Goal: Task Accomplishment & Management: Use online tool/utility

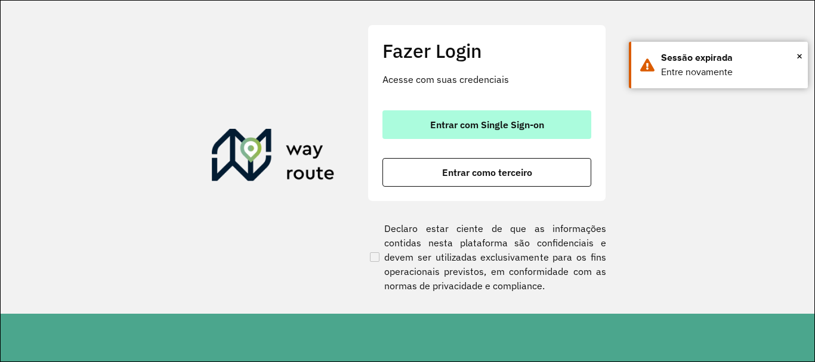
click at [502, 127] on span "Entrar com Single Sign-on" at bounding box center [487, 125] width 114 height 10
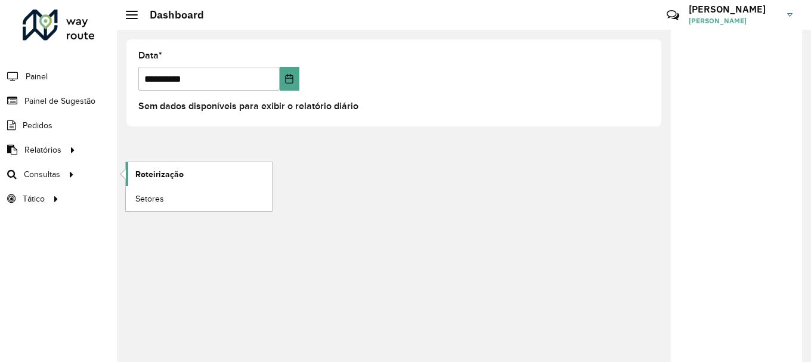
click at [157, 169] on span "Roteirização" at bounding box center [159, 174] width 48 height 13
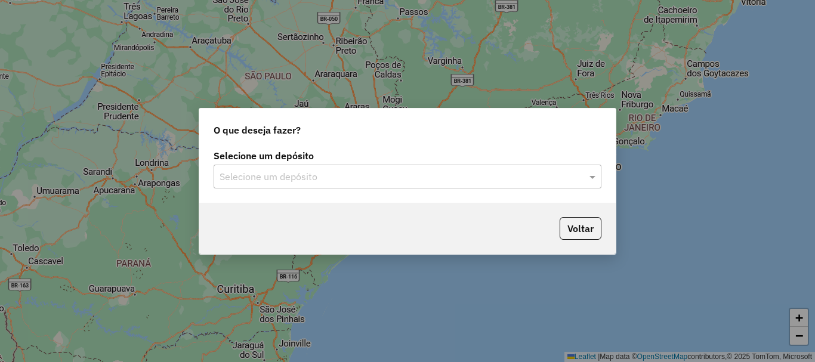
click at [294, 177] on input "text" at bounding box center [396, 177] width 352 height 14
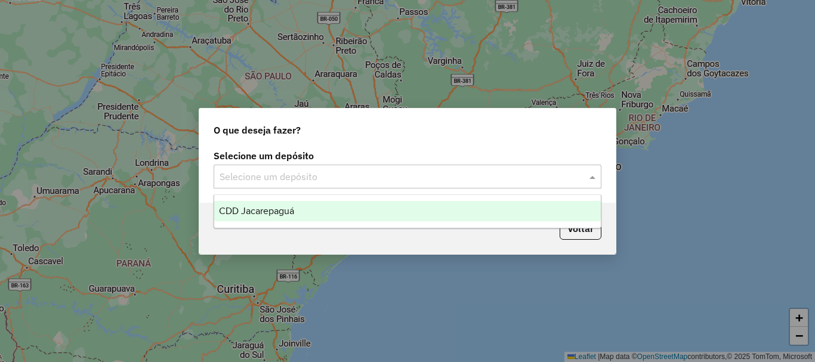
click at [274, 215] on span "CDD Jacarepaguá" at bounding box center [256, 211] width 75 height 10
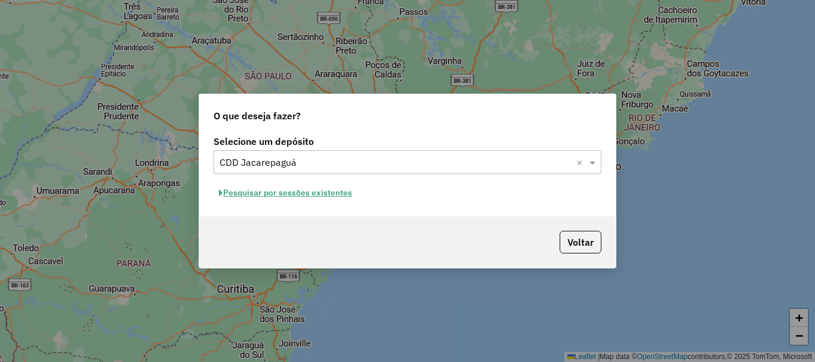
click at [276, 193] on button "Pesquisar por sessões existentes" at bounding box center [286, 193] width 144 height 18
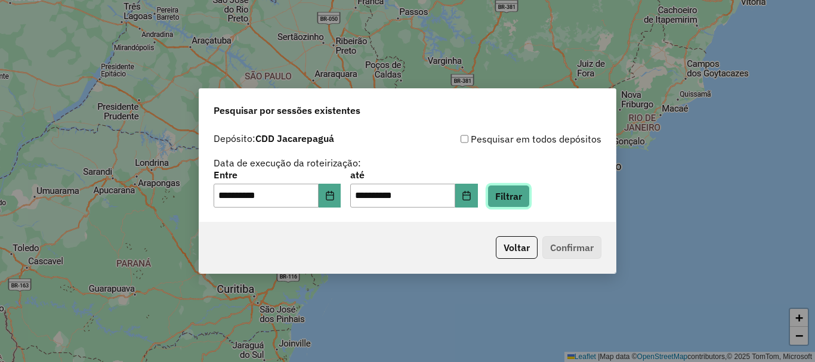
click at [530, 203] on button "Filtrar" at bounding box center [508, 196] width 42 height 23
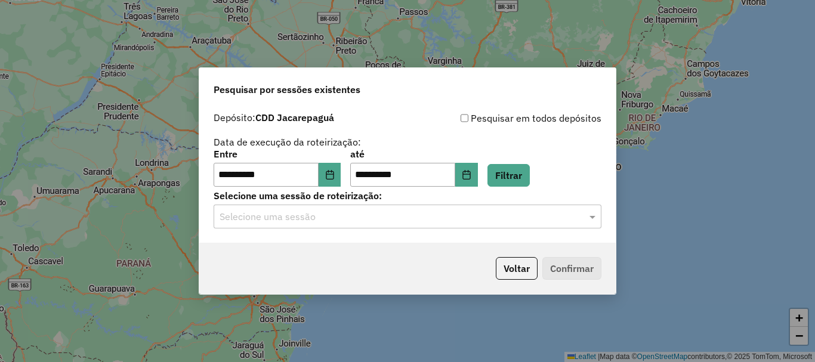
click at [339, 219] on input "text" at bounding box center [396, 217] width 352 height 14
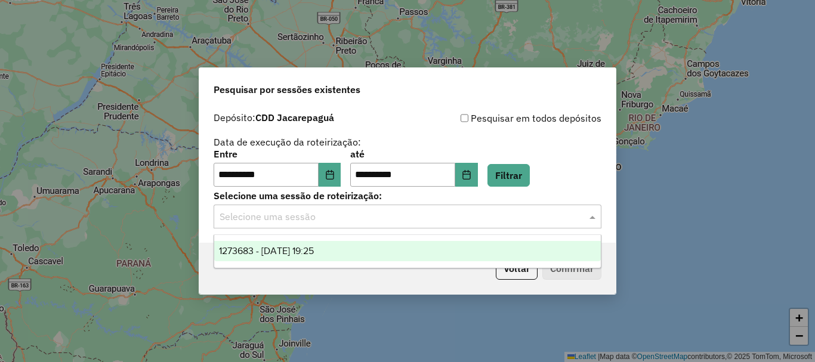
click at [314, 254] on span "1273683 - 11/09/2025 19:25" at bounding box center [266, 251] width 95 height 10
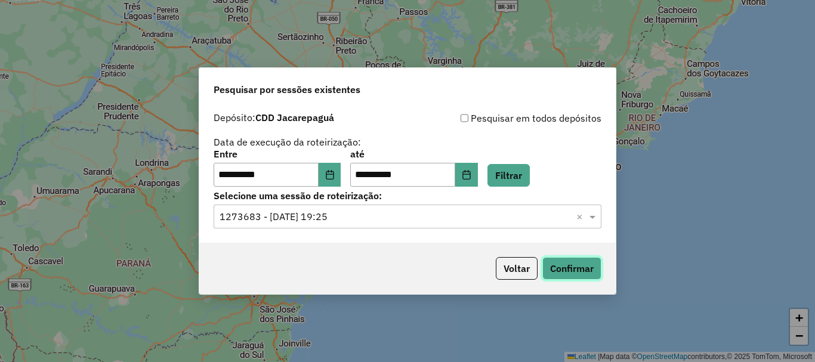
click at [577, 267] on button "Confirmar" at bounding box center [571, 268] width 59 height 23
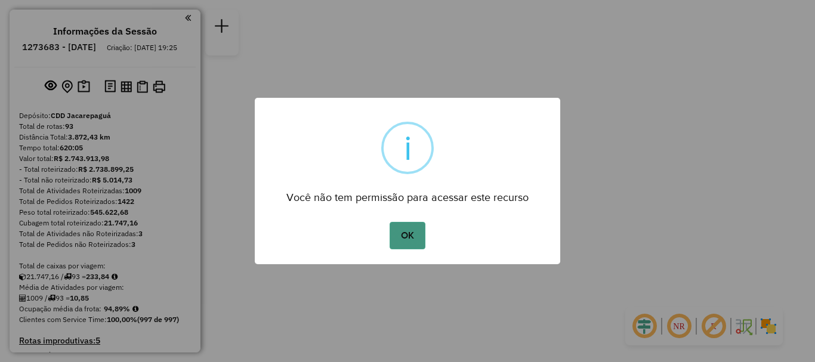
click at [409, 231] on button "OK" at bounding box center [407, 235] width 35 height 27
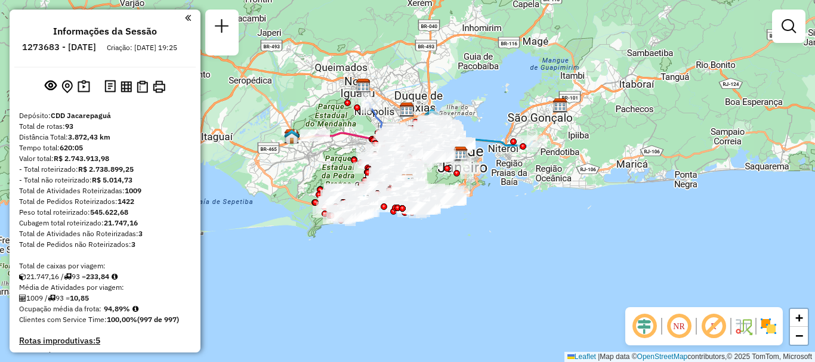
drag, startPoint x: 694, startPoint y: 1, endPoint x: 558, endPoint y: 246, distance: 280.4
click at [558, 246] on div "Janela de atendimento Grade de atendimento Capacidade Transportadoras Veículos …" at bounding box center [407, 181] width 815 height 362
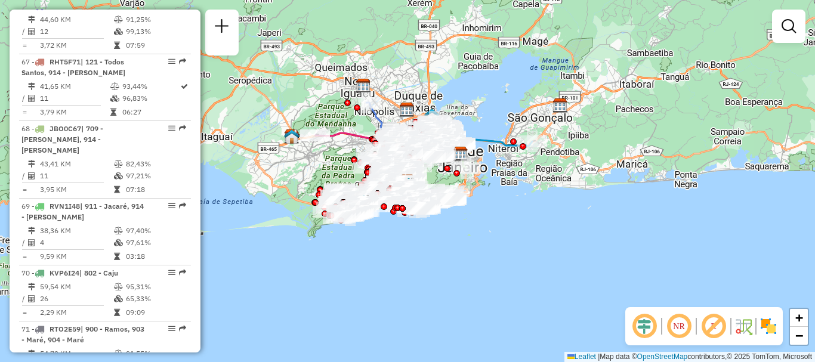
select select "**********"
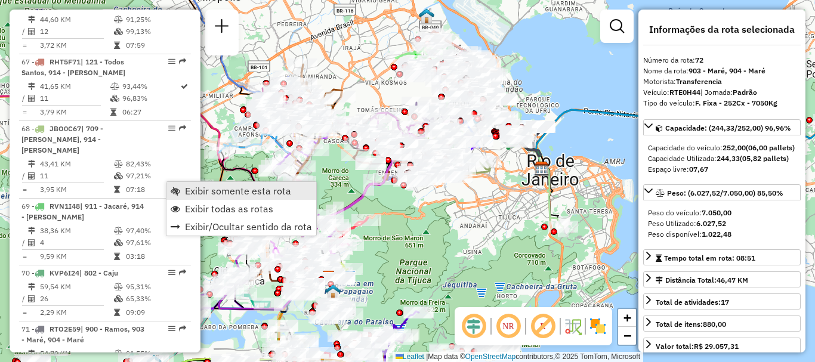
click at [205, 187] on span "Exibir somente esta rota" at bounding box center [238, 191] width 106 height 10
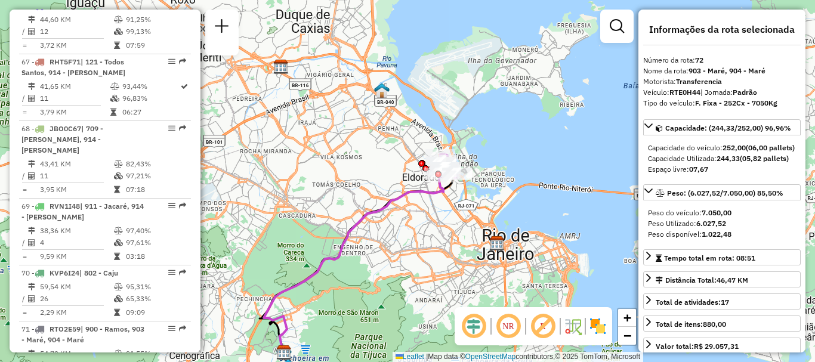
drag, startPoint x: 468, startPoint y: 107, endPoint x: 423, endPoint y: 182, distance: 87.0
click at [423, 182] on div "Janela de atendimento Grade de atendimento Capacidade Transportadoras Veículos …" at bounding box center [407, 181] width 815 height 362
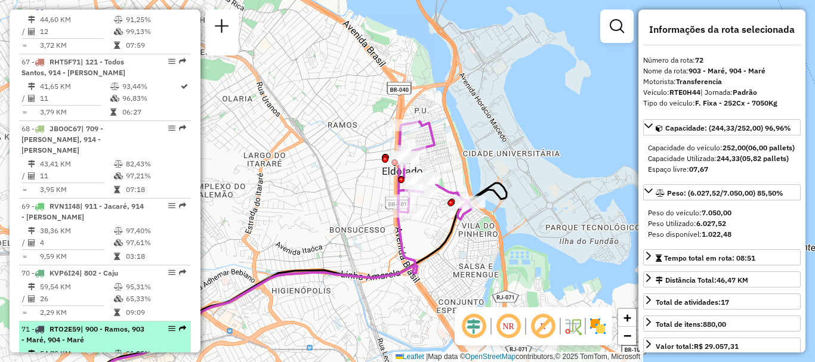
click at [55, 348] on td "54,79 KM" at bounding box center [76, 354] width 74 height 12
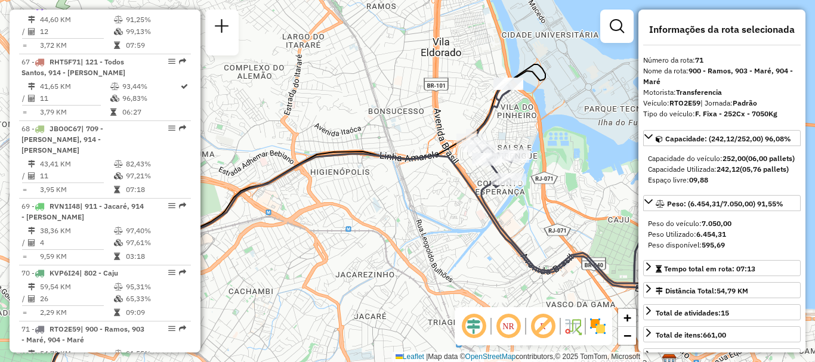
drag, startPoint x: 502, startPoint y: 119, endPoint x: 502, endPoint y: 138, distance: 19.1
click at [502, 138] on div "Janela de atendimento Grade de atendimento Capacidade Transportadoras Veículos …" at bounding box center [407, 181] width 815 height 362
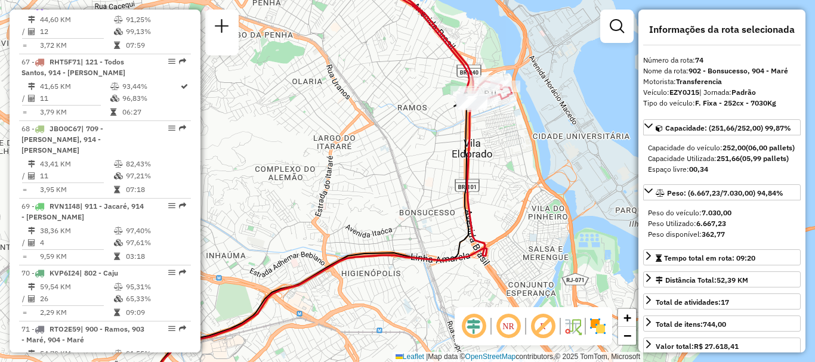
click at [502, 153] on div "Janela de atendimento Grade de atendimento Capacidade Transportadoras Veículos …" at bounding box center [407, 181] width 815 height 362
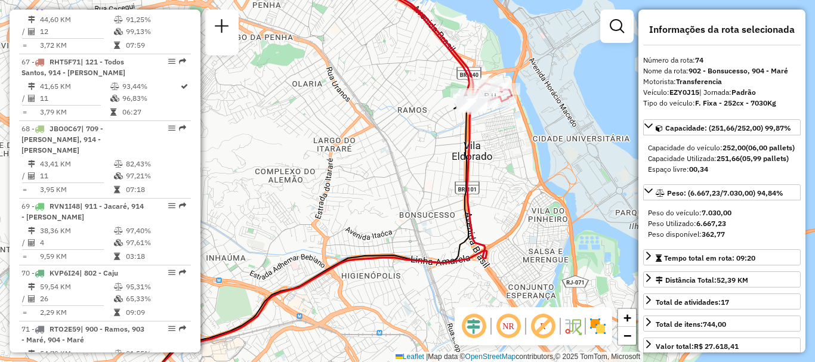
scroll to position [5469, 0]
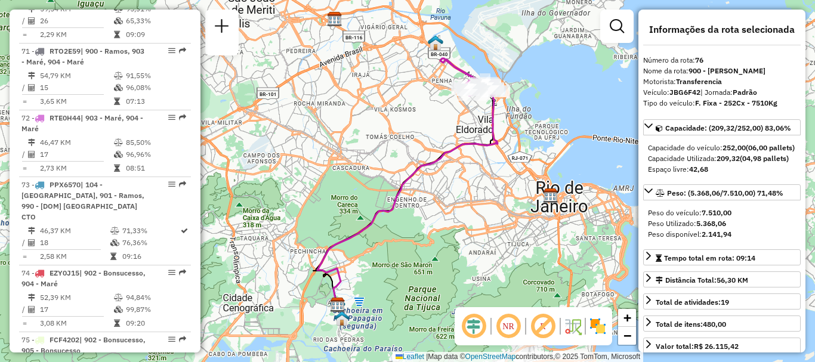
drag, startPoint x: 458, startPoint y: 122, endPoint x: 422, endPoint y: 212, distance: 96.9
click at [422, 212] on div "Janela de atendimento Grade de atendimento Capacidade Transportadoras Veículos …" at bounding box center [407, 181] width 815 height 362
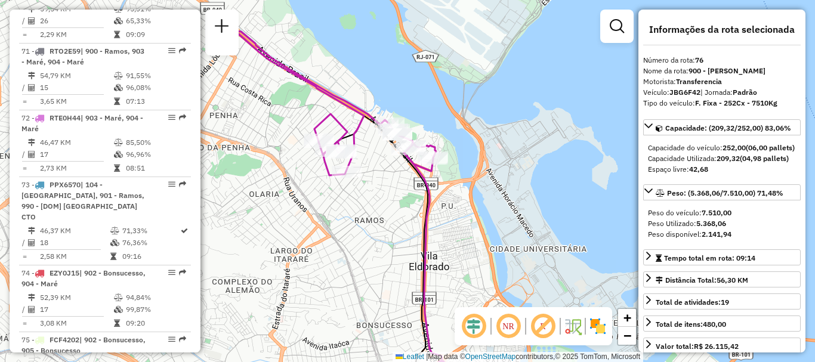
scroll to position [6349, 0]
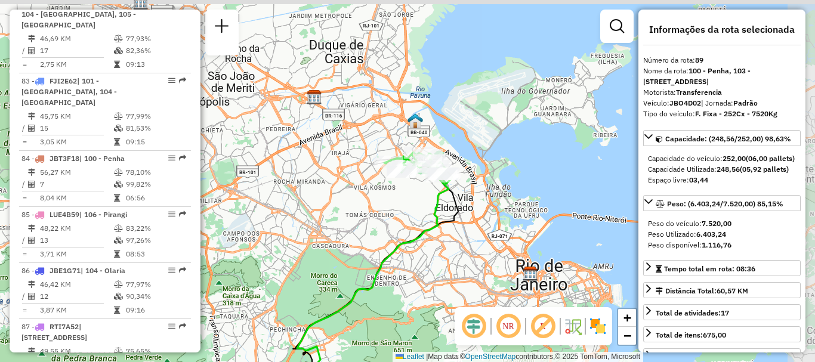
drag, startPoint x: 418, startPoint y: 177, endPoint x: 413, endPoint y: 190, distance: 14.5
click at [413, 190] on div "Janela de atendimento Grade de atendimento Capacidade Transportadoras Veículos …" at bounding box center [407, 181] width 815 height 362
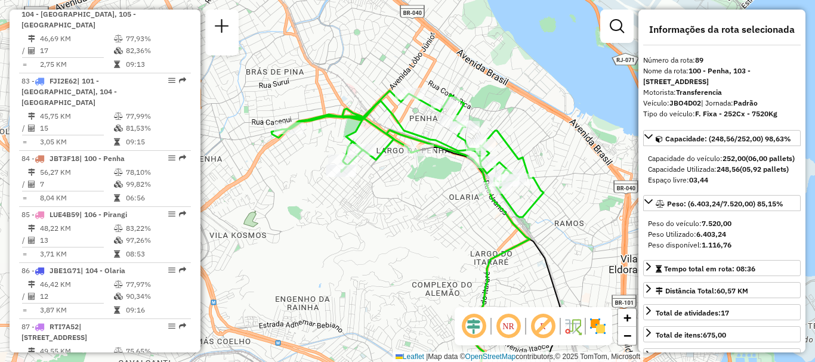
scroll to position [5191, 0]
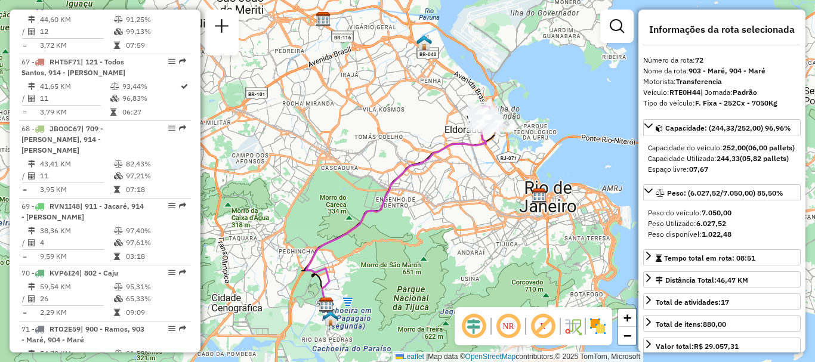
drag, startPoint x: 508, startPoint y: 119, endPoint x: 506, endPoint y: 146, distance: 27.0
click at [506, 146] on div "Janela de atendimento Grade de atendimento Capacidade Transportadoras Veículos …" at bounding box center [407, 181] width 815 height 362
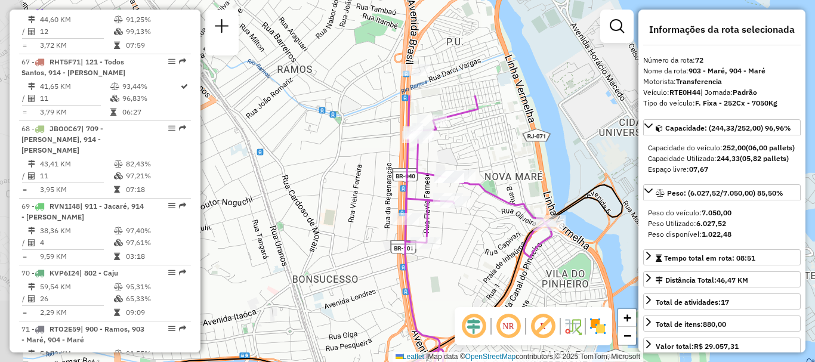
drag, startPoint x: 471, startPoint y: 104, endPoint x: 498, endPoint y: 236, distance: 134.5
click at [498, 236] on div "Janela de atendimento Grade de atendimento Capacidade Transportadoras Veículos …" at bounding box center [407, 181] width 815 height 362
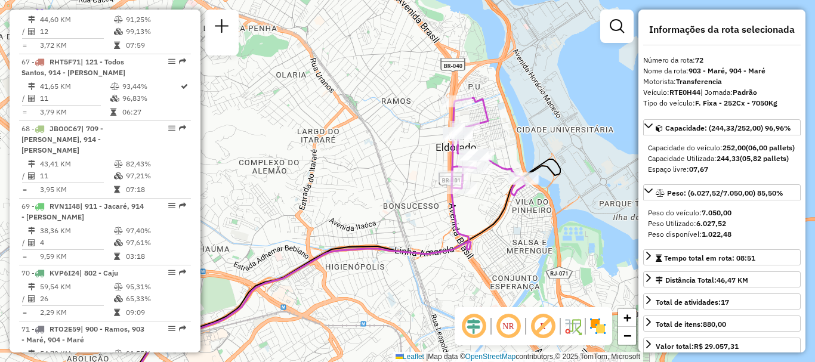
scroll to position [5402, 0]
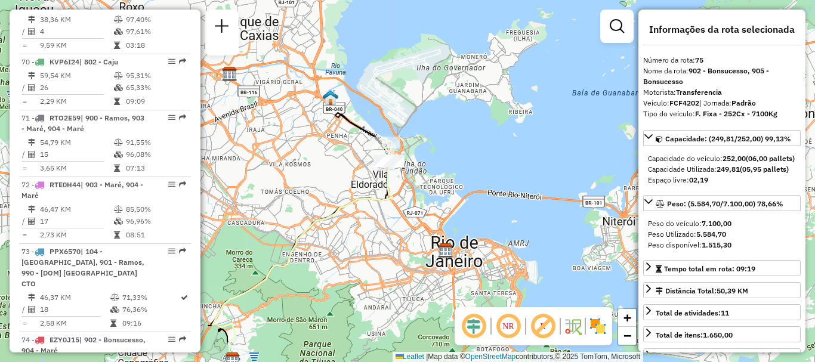
drag, startPoint x: 465, startPoint y: 116, endPoint x: 308, endPoint y: 188, distance: 171.9
click at [308, 188] on div "Janela de atendimento Grade de atendimento Capacidade Transportadoras Veículos …" at bounding box center [407, 181] width 815 height 362
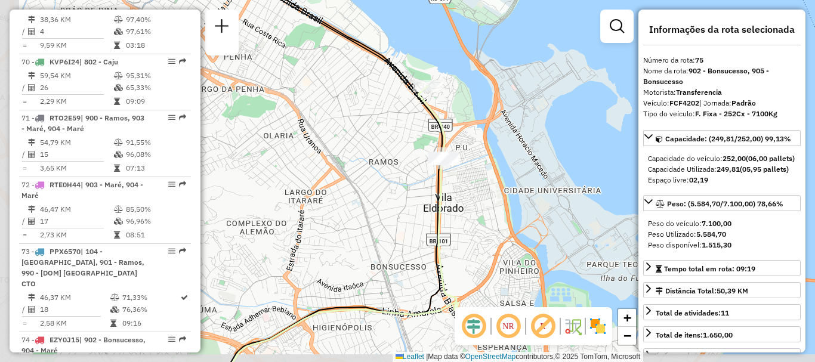
drag, startPoint x: 348, startPoint y: 178, endPoint x: 501, endPoint y: 168, distance: 153.6
click at [501, 168] on div "Janela de atendimento Grade de atendimento Capacidade Transportadoras Veículos …" at bounding box center [407, 181] width 815 height 362
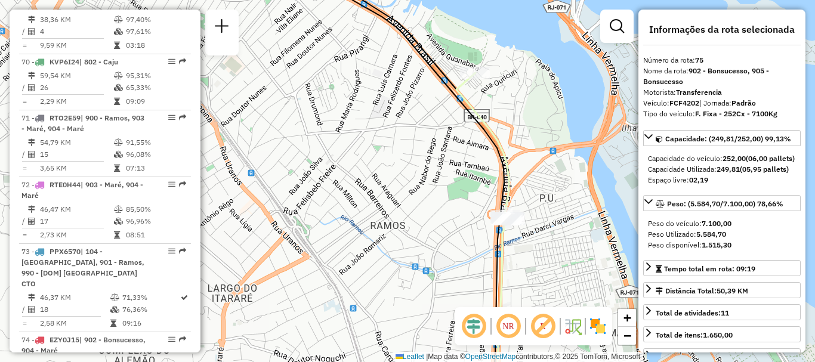
scroll to position [4745, 0]
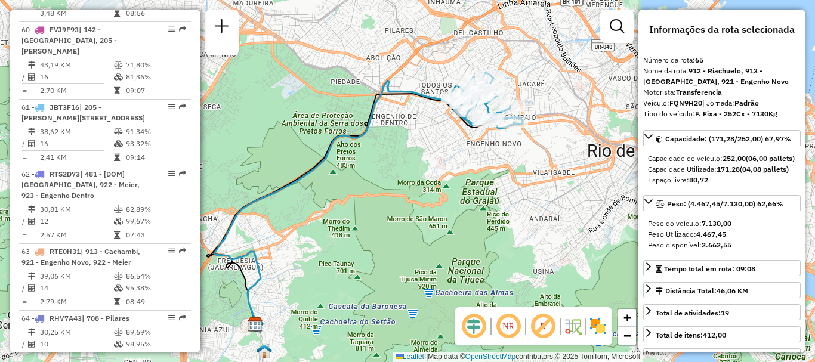
drag, startPoint x: 492, startPoint y: 111, endPoint x: 447, endPoint y: 134, distance: 50.2
click at [447, 134] on div "Janela de atendimento Grade de atendimento Capacidade Transportadoras Veículos …" at bounding box center [407, 181] width 815 height 362
